Goal: Task Accomplishment & Management: Use online tool/utility

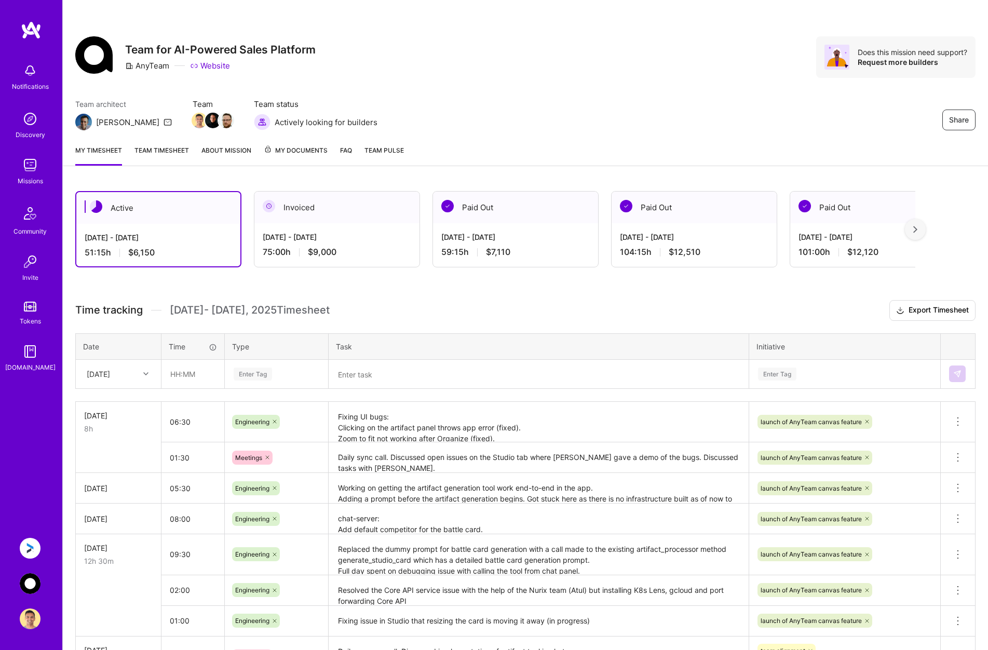
click at [110, 378] on div "[DATE]" at bounding box center [98, 374] width 23 height 11
click at [119, 538] on div "[DATE]" at bounding box center [118, 535] width 84 height 19
click at [204, 375] on input "text" at bounding box center [193, 374] width 62 height 28
type input "08:00"
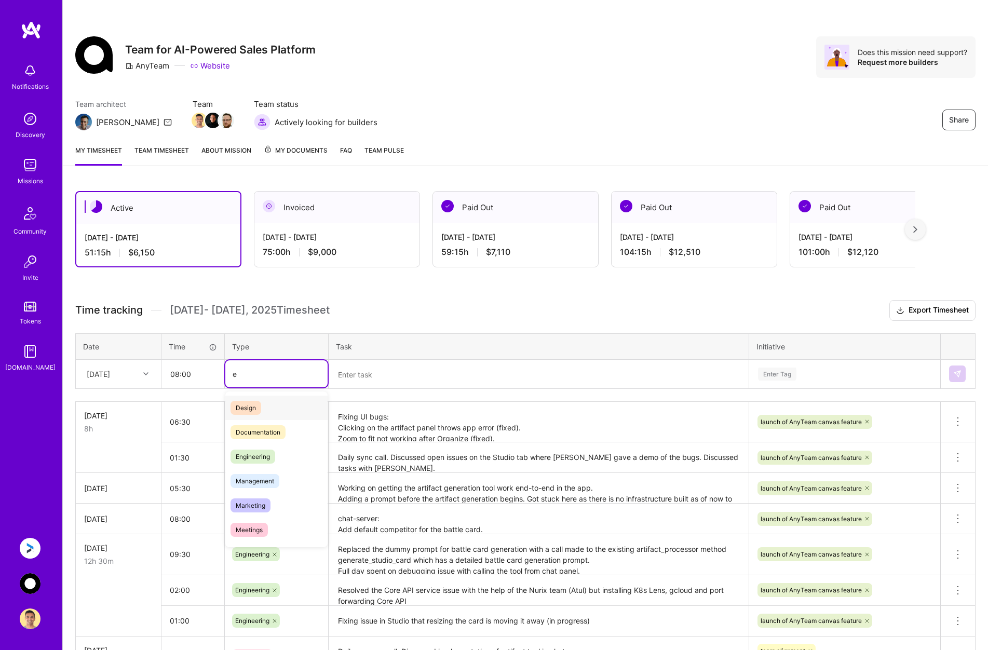
type input "e"
click at [202, 376] on input "08:00" at bounding box center [193, 374] width 62 height 28
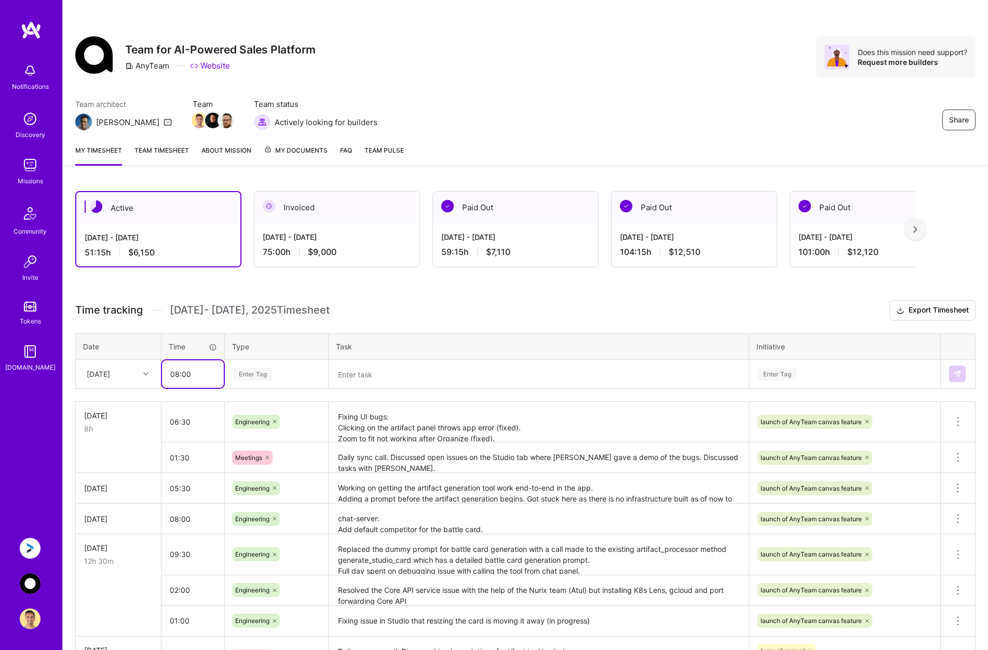
click at [175, 373] on input "08:00" at bounding box center [193, 374] width 62 height 28
type input "00:30"
click at [293, 372] on div "Enter Tag" at bounding box center [277, 374] width 88 height 13
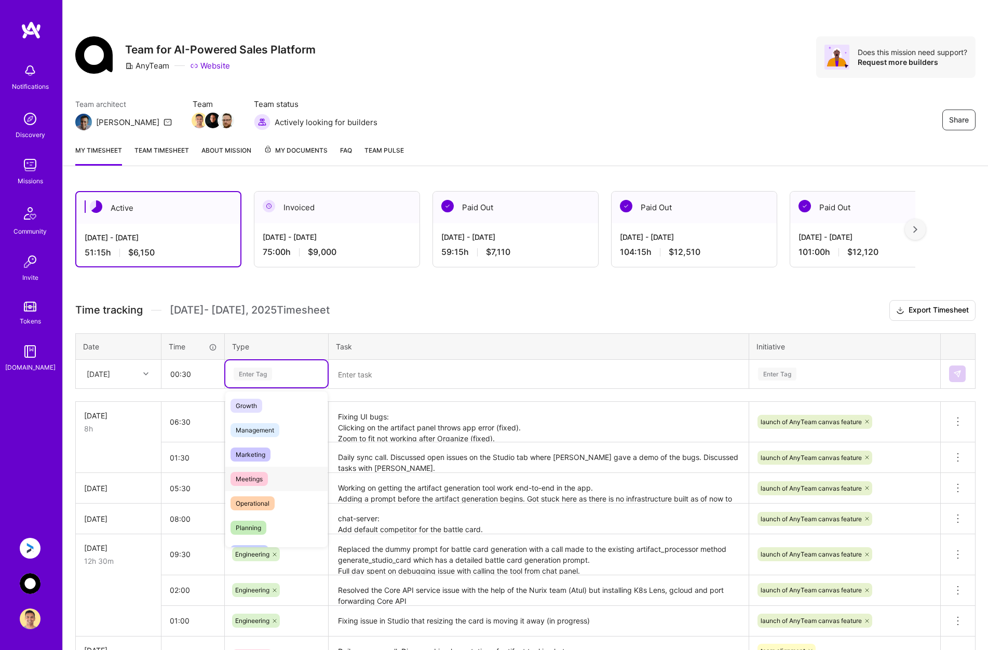
scroll to position [104, 0]
click at [274, 473] on div "Meetings" at bounding box center [276, 475] width 102 height 24
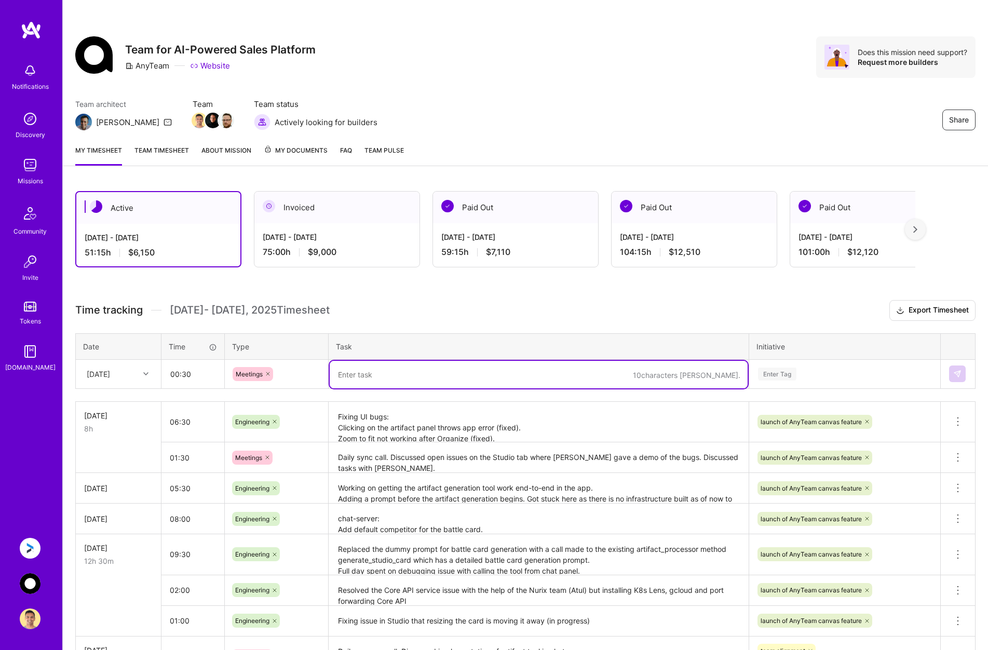
click at [383, 368] on textarea at bounding box center [539, 375] width 418 height 28
type textarea "Call with [PERSON_NAME] to discuss UI bugs"
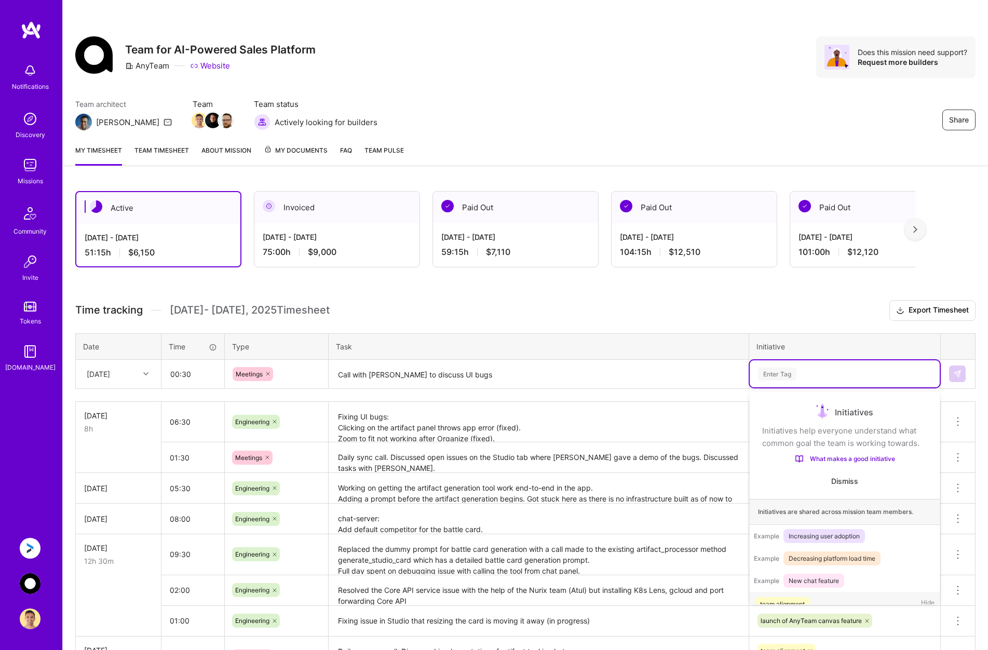
click at [814, 370] on div "Enter Tag" at bounding box center [844, 374] width 175 height 13
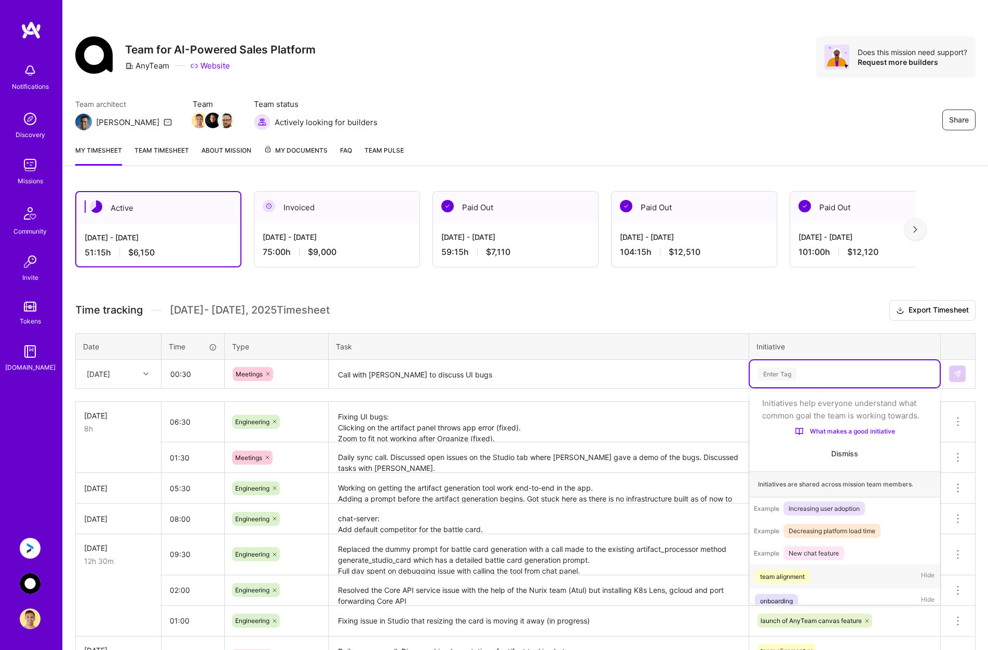
scroll to position [33, 0]
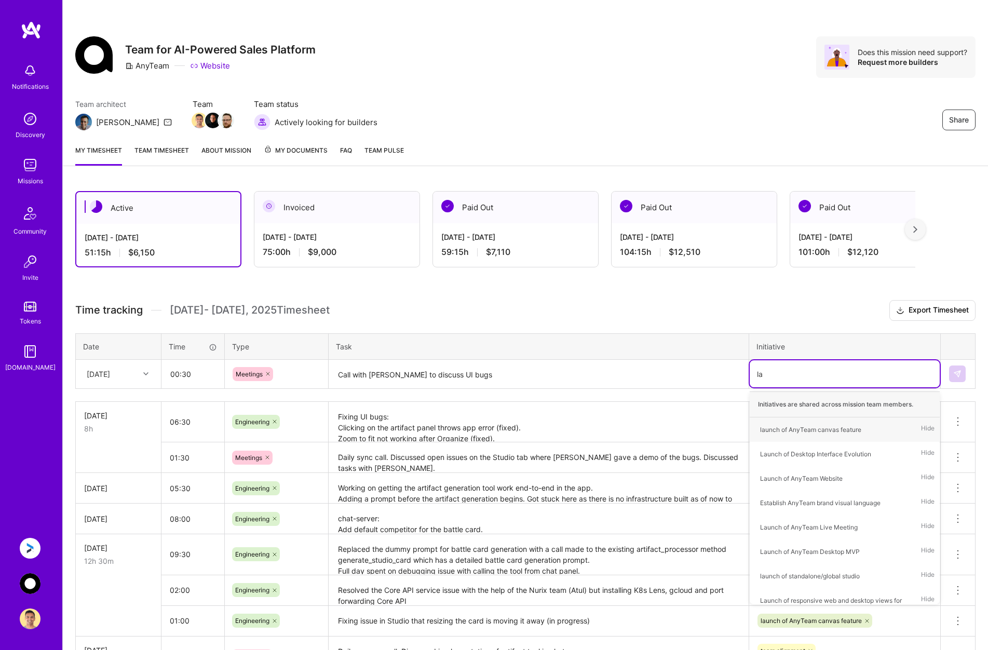
type input "[PERSON_NAME]"
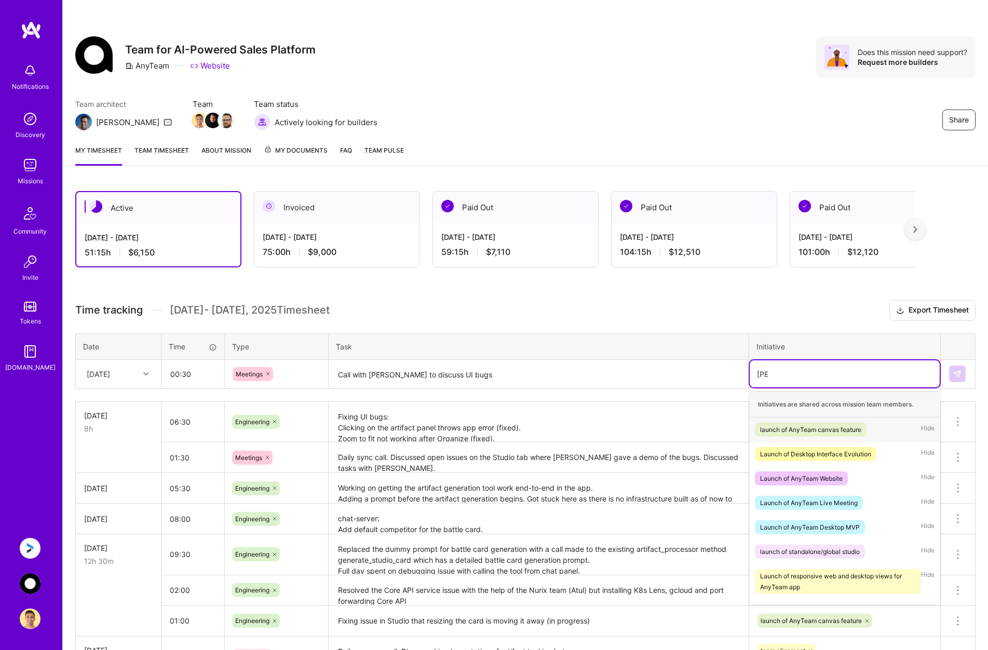
click at [807, 427] on div "launch of AnyTeam canvas feature" at bounding box center [810, 429] width 101 height 11
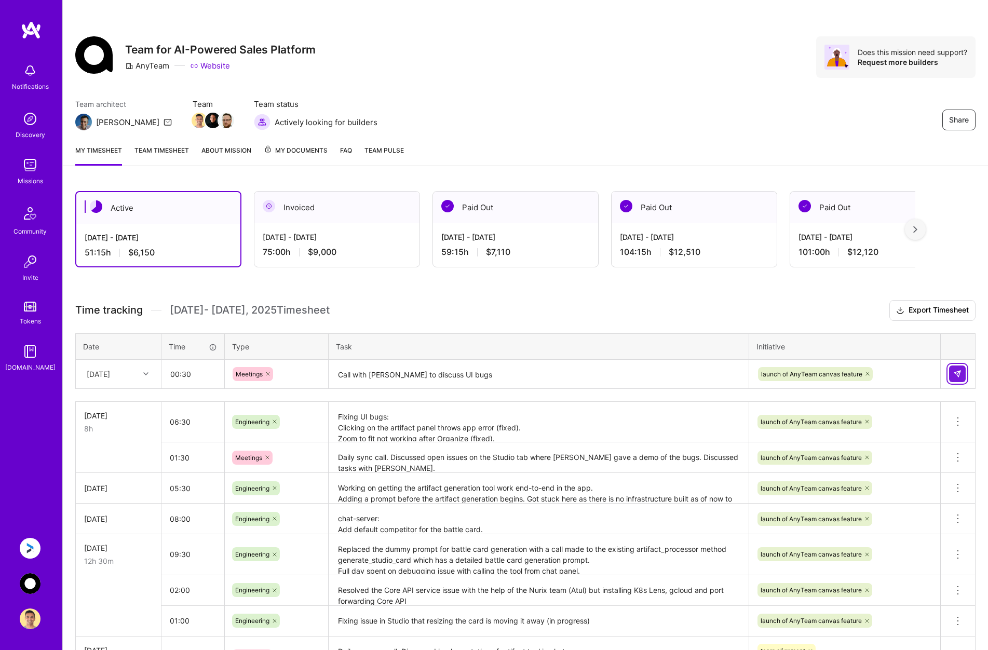
click at [959, 373] on img at bounding box center [957, 374] width 8 height 8
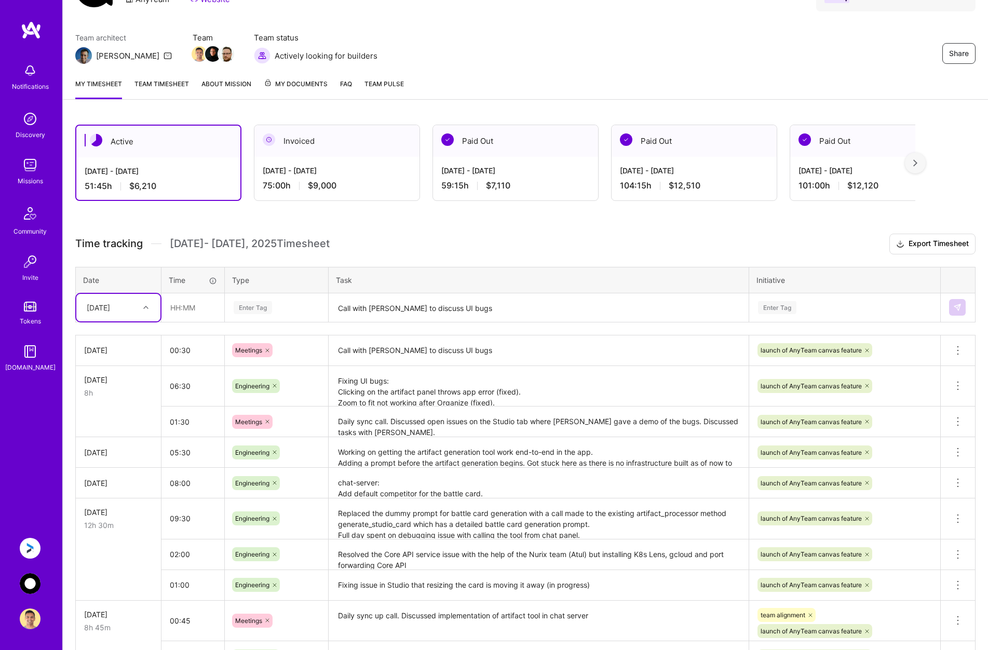
click at [889, 435] on div "launch of AnyTeam canvas feature" at bounding box center [844, 421] width 191 height 27
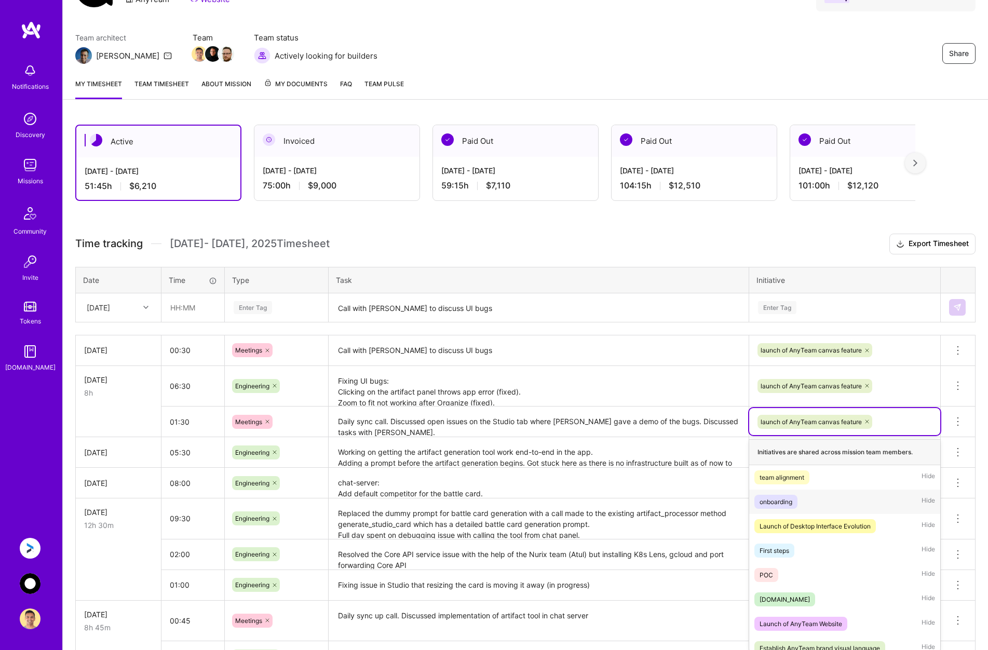
scroll to position [73, 0]
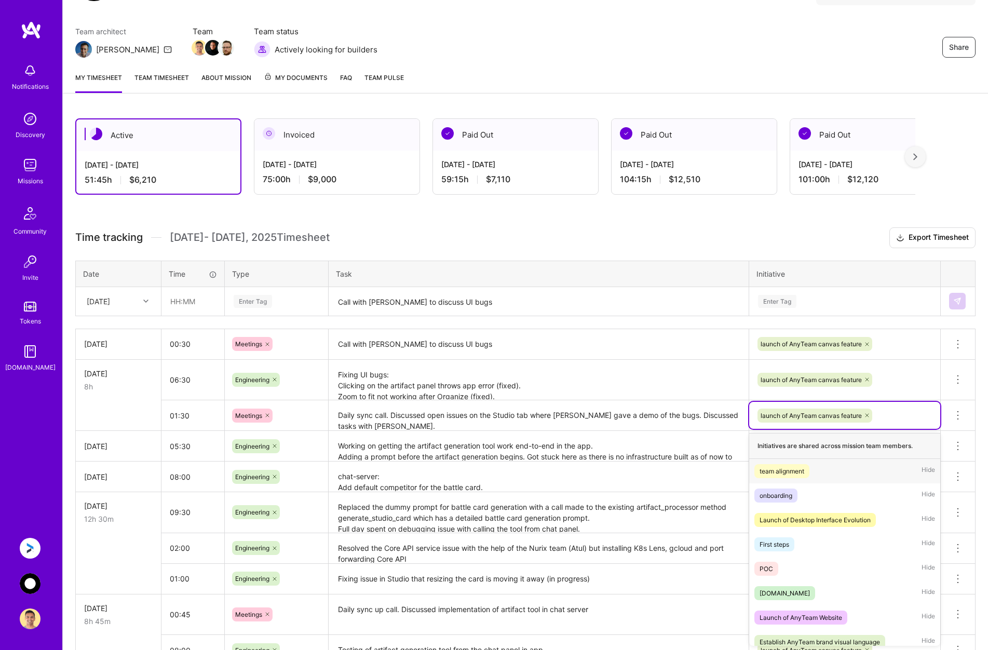
click at [846, 469] on div "team alignment Hide" at bounding box center [844, 471] width 191 height 24
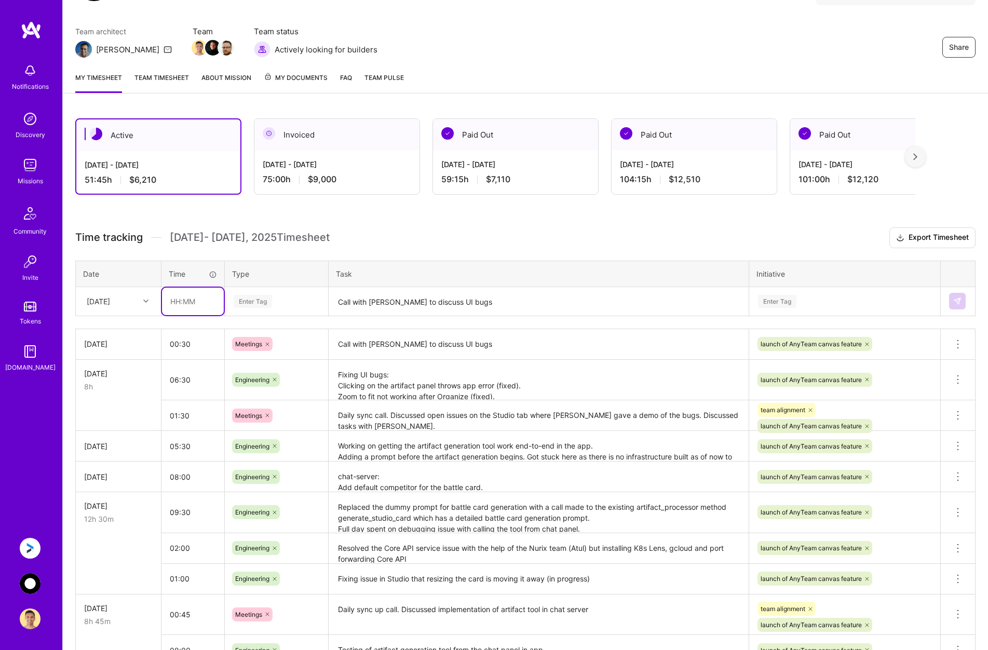
click at [193, 299] on input "text" at bounding box center [193, 302] width 62 height 28
type input "07:30"
click at [248, 298] on div "Enter Tag" at bounding box center [253, 301] width 38 height 16
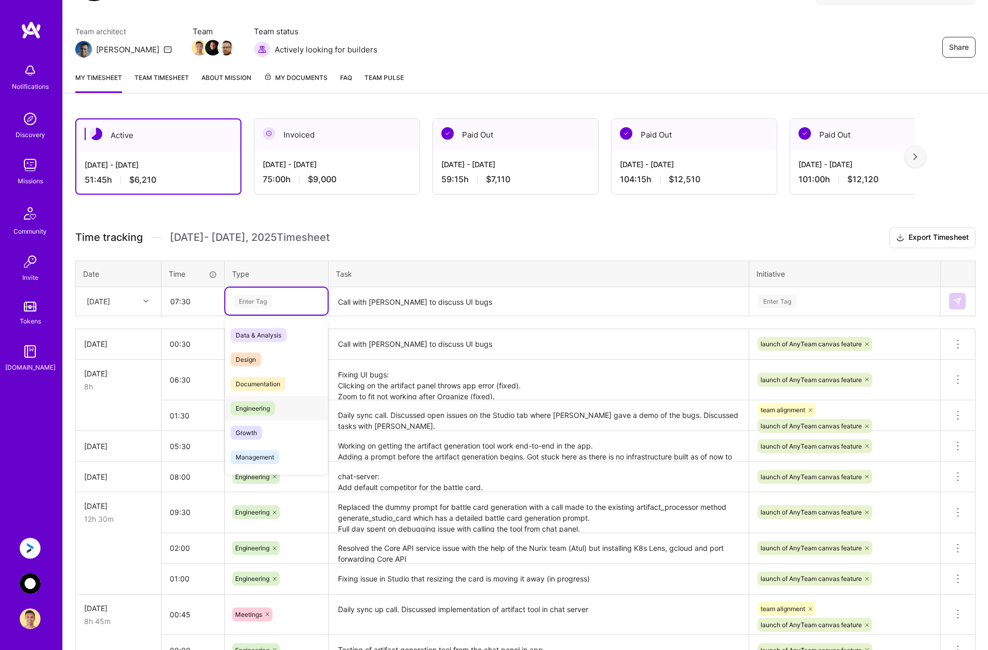
click at [268, 408] on span "Engineering" at bounding box center [253, 408] width 45 height 14
click at [440, 304] on textarea "Call with [PERSON_NAME] to discuss UI bugs" at bounding box center [539, 302] width 418 height 28
